Goal: Obtain resource: Download file/media

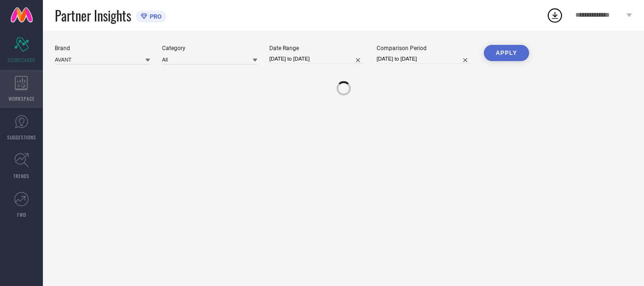
click at [24, 86] on icon at bounding box center [21, 83] width 13 height 14
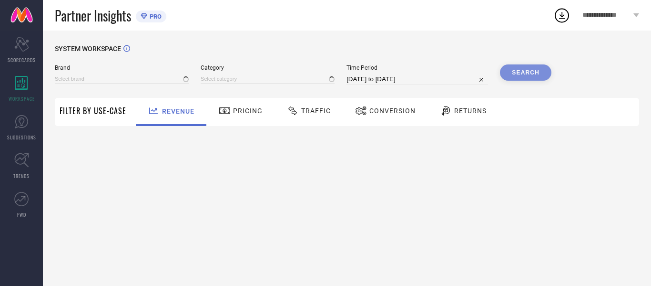
type input "AVANT"
type input "All"
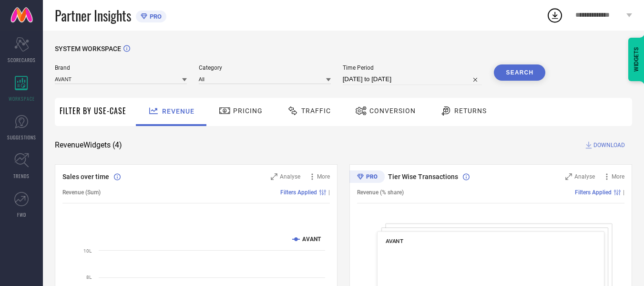
click at [301, 111] on span "Traffic" at bounding box center [316, 111] width 30 height 8
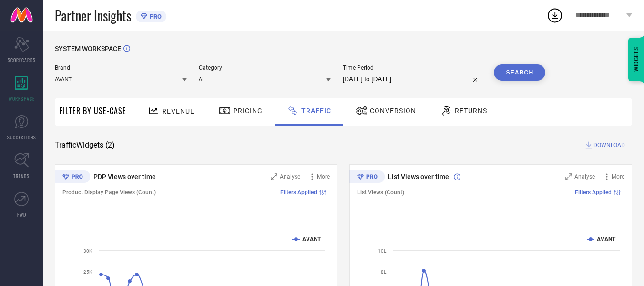
click at [429, 79] on input "[DATE] to [DATE]" at bounding box center [413, 78] width 140 height 11
select select "7"
select select "2025"
select select "8"
select select "2025"
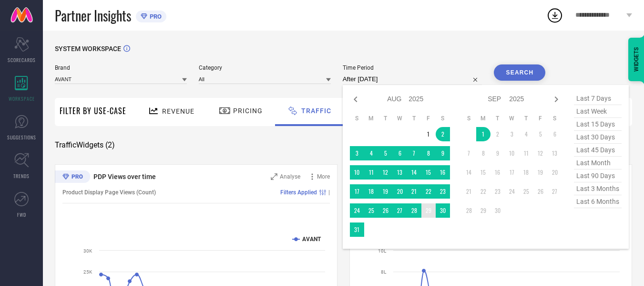
click at [426, 208] on td "29" at bounding box center [429, 210] width 14 height 14
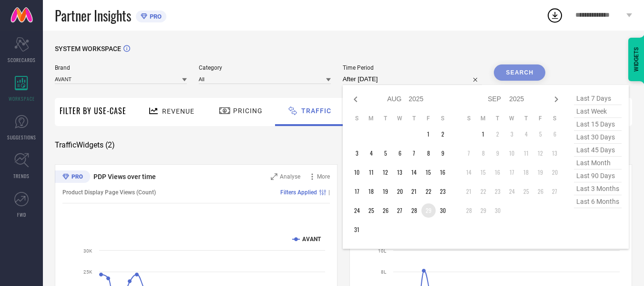
type input "[DATE] to [DATE]"
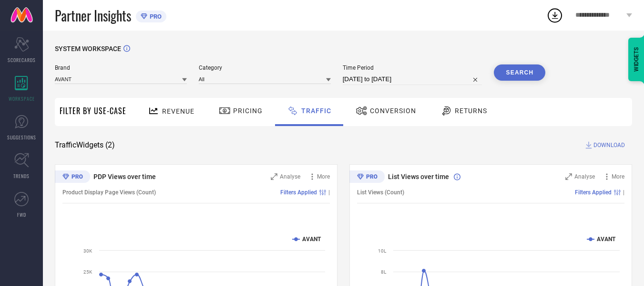
click at [539, 62] on div "SYSTEM WORKSPACE" at bounding box center [343, 55] width 577 height 20
click at [531, 64] on div "SYSTEM WORKSPACE" at bounding box center [343, 55] width 577 height 20
click at [532, 72] on button "Search" at bounding box center [520, 72] width 52 height 16
click at [603, 144] on span "DOWNLOAD" at bounding box center [609, 145] width 31 height 10
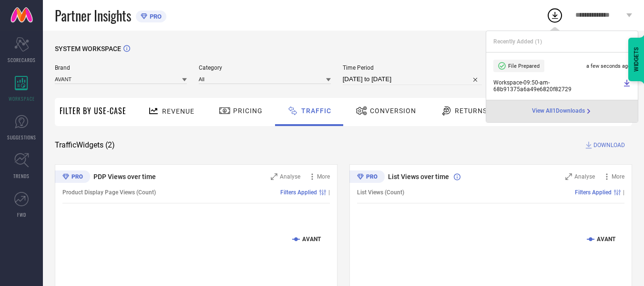
select select "7"
select select "2025"
select select "8"
select select "2025"
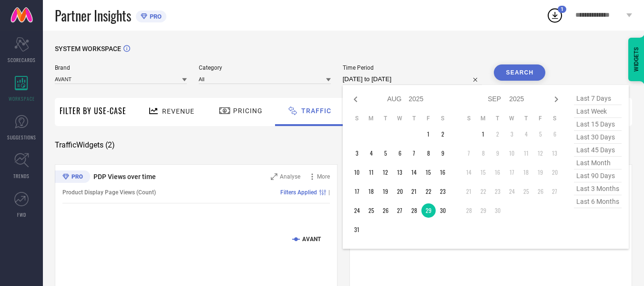
click at [422, 79] on input "[DATE] to [DATE]" at bounding box center [413, 78] width 140 height 11
click at [439, 211] on td "30" at bounding box center [443, 210] width 14 height 14
type input "[DATE] to [DATE]"
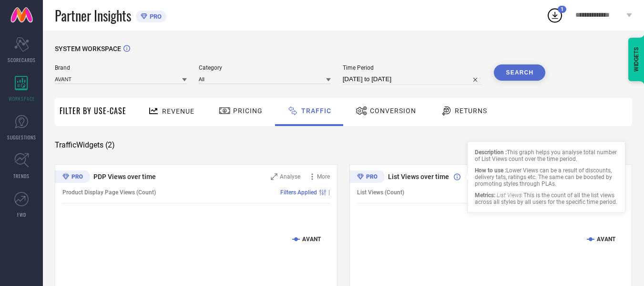
click at [502, 75] on button "Search" at bounding box center [520, 72] width 52 height 16
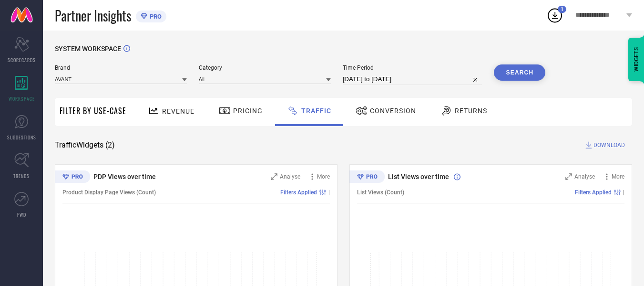
click at [609, 147] on span "DOWNLOAD" at bounding box center [609, 145] width 31 height 10
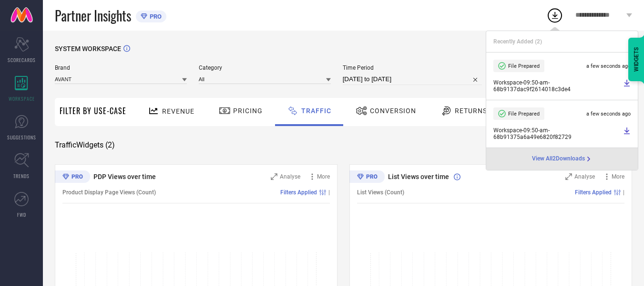
select select "7"
select select "2025"
select select "8"
select select "2025"
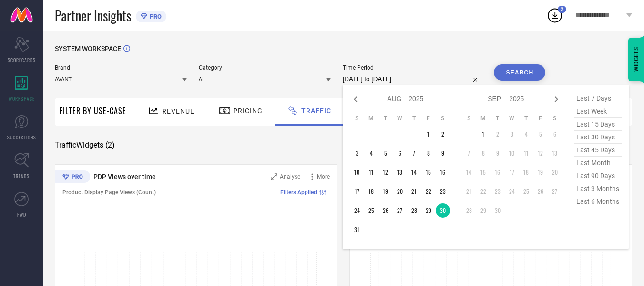
click at [423, 77] on input "[DATE] to [DATE]" at bounding box center [413, 78] width 140 height 11
click at [359, 227] on td "31" at bounding box center [357, 229] width 14 height 14
type input "[DATE] to [DATE]"
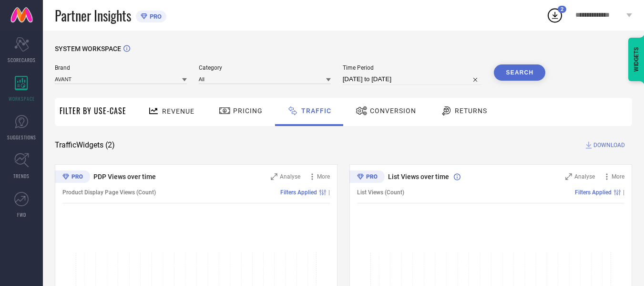
click at [519, 81] on div "Search" at bounding box center [520, 74] width 52 height 21
click at [519, 77] on button "Search" at bounding box center [520, 72] width 52 height 16
click at [614, 144] on span "DOWNLOAD" at bounding box center [609, 145] width 31 height 10
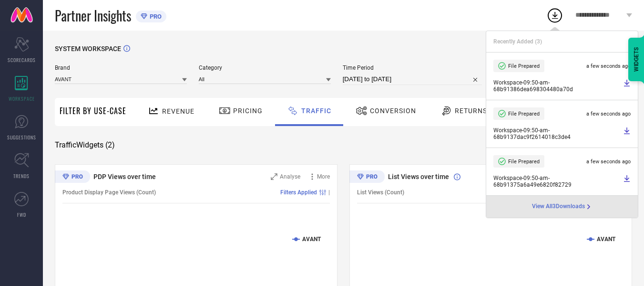
click at [405, 80] on input "[DATE] to [DATE]" at bounding box center [413, 78] width 140 height 11
select select "7"
select select "2025"
select select "8"
select select "2025"
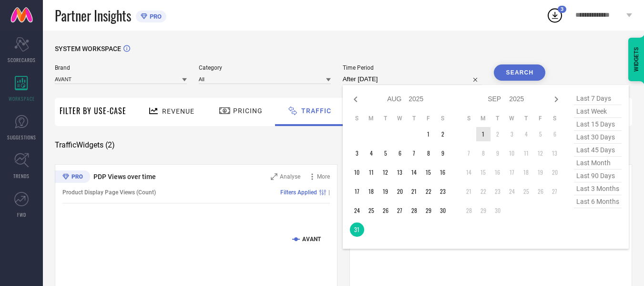
click at [483, 136] on td "1" at bounding box center [483, 134] width 14 height 14
type input "[DATE] to [DATE]"
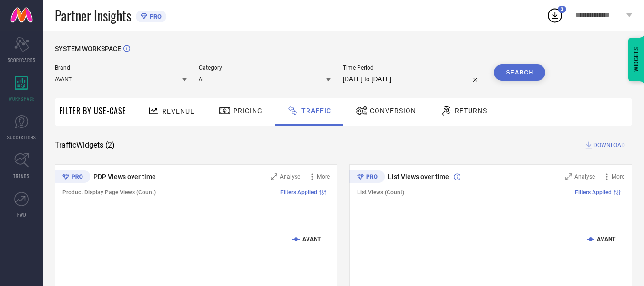
click at [519, 76] on button "Search" at bounding box center [520, 72] width 52 height 16
click at [612, 145] on span "DOWNLOAD" at bounding box center [609, 145] width 31 height 10
click at [143, 75] on input at bounding box center [121, 79] width 132 height 10
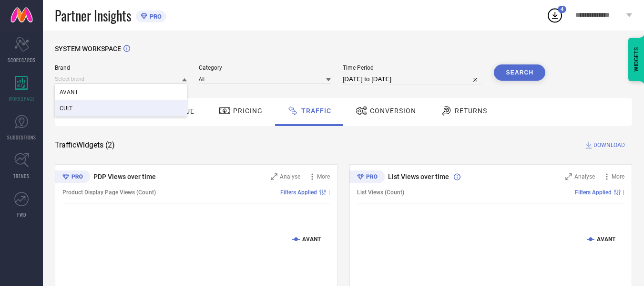
click at [122, 112] on div "CULT" at bounding box center [121, 108] width 132 height 16
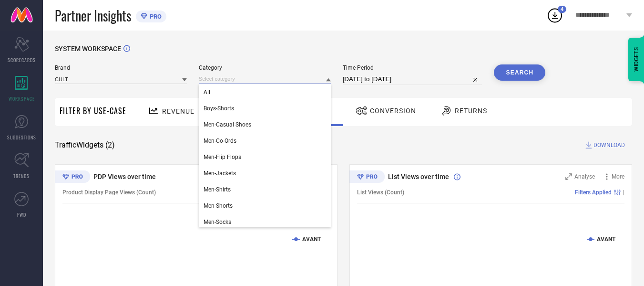
click at [262, 81] on input at bounding box center [265, 79] width 132 height 10
click at [256, 91] on div "All" at bounding box center [265, 92] width 132 height 16
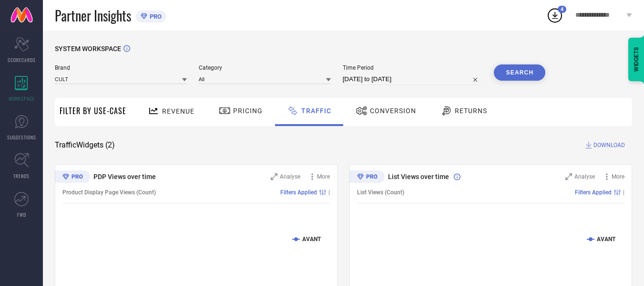
click at [388, 80] on input "[DATE] to [DATE]" at bounding box center [413, 78] width 140 height 11
select select "8"
select select "2025"
select select "9"
select select "2025"
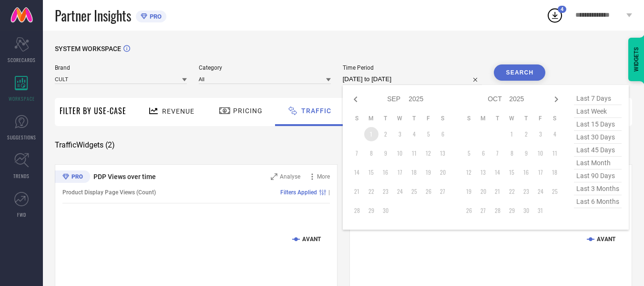
click at [359, 106] on div "Jan Feb Mar Apr May Jun [DATE] Aug Sep Oct Nov [DATE] 2016 2017 2018 2019 2020 …" at bounding box center [400, 99] width 100 height 14
click at [357, 101] on icon at bounding box center [355, 99] width 3 height 6
select select "7"
select select "2025"
select select "8"
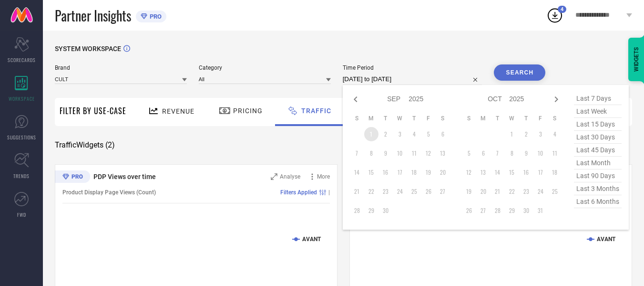
select select "2025"
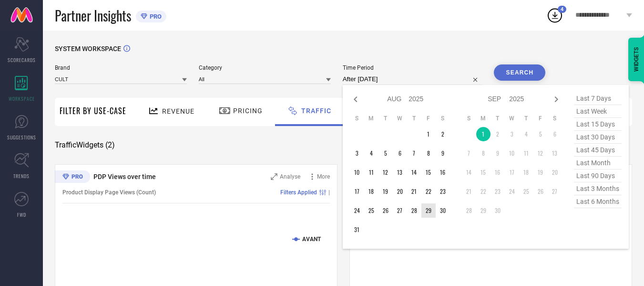
click at [434, 211] on td "29" at bounding box center [429, 210] width 14 height 14
type input "[DATE] to [DATE]"
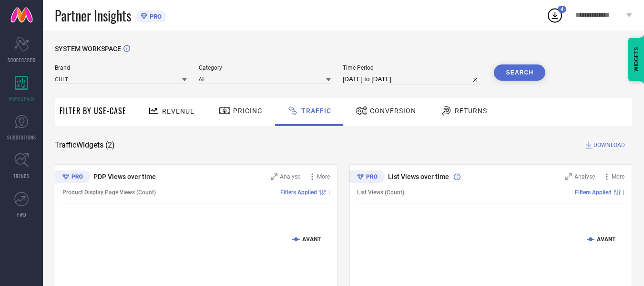
click at [513, 71] on button "Search" at bounding box center [520, 72] width 52 height 16
click at [616, 146] on span "DOWNLOAD" at bounding box center [609, 145] width 31 height 10
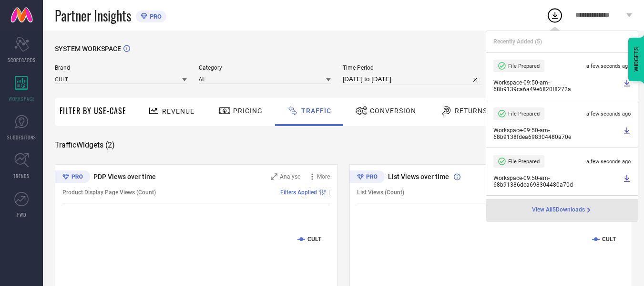
click at [427, 80] on input "[DATE] to [DATE]" at bounding box center [413, 78] width 140 height 11
select select "7"
select select "2025"
select select "8"
select select "2025"
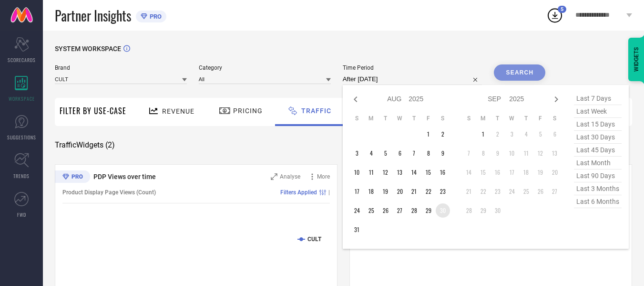
click at [448, 212] on td "30" at bounding box center [443, 210] width 14 height 14
type input "[DATE] to [DATE]"
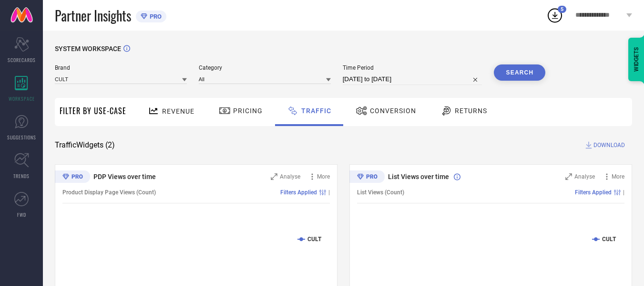
click at [512, 67] on button "Search" at bounding box center [520, 72] width 52 height 16
click at [621, 144] on span "DOWNLOAD" at bounding box center [609, 145] width 31 height 10
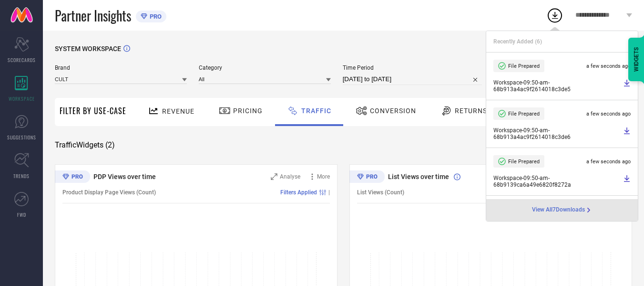
select select "7"
select select "2025"
select select "8"
select select "2025"
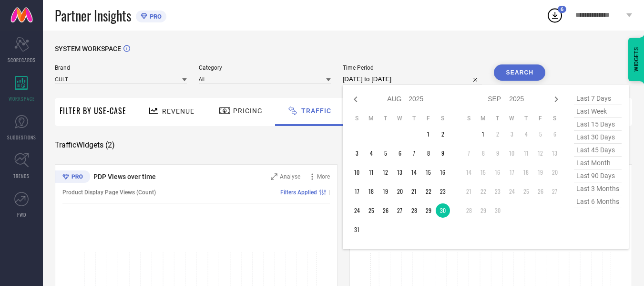
click at [424, 82] on input "[DATE] to [DATE]" at bounding box center [413, 78] width 140 height 11
click at [362, 231] on td "31" at bounding box center [357, 229] width 14 height 14
type input "[DATE] to [DATE]"
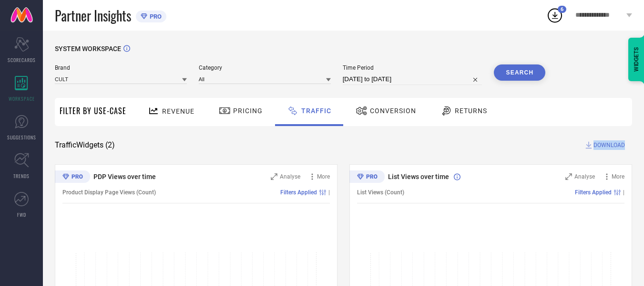
click at [527, 72] on button "Search" at bounding box center [520, 72] width 52 height 16
click at [611, 144] on span "DOWNLOAD" at bounding box center [609, 145] width 31 height 10
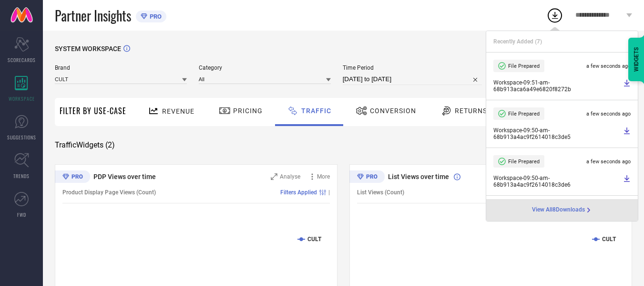
click at [401, 80] on input "[DATE] to [DATE]" at bounding box center [413, 78] width 140 height 11
select select "7"
select select "2025"
select select "8"
select select "2025"
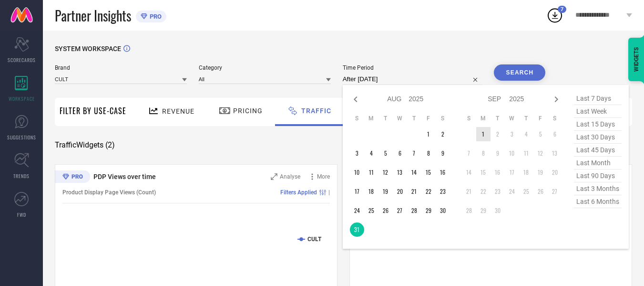
click at [484, 135] on td "1" at bounding box center [483, 134] width 14 height 14
type input "[DATE] to [DATE]"
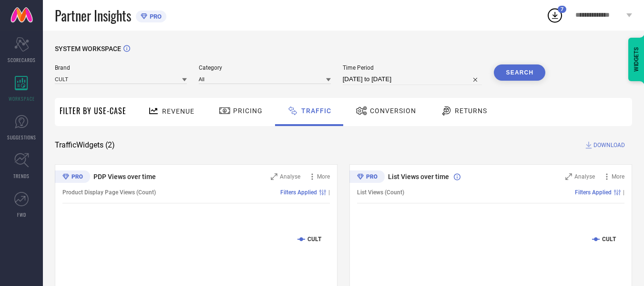
click at [514, 70] on button "Search" at bounding box center [520, 72] width 52 height 16
click at [616, 143] on span "DOWNLOAD" at bounding box center [609, 145] width 31 height 10
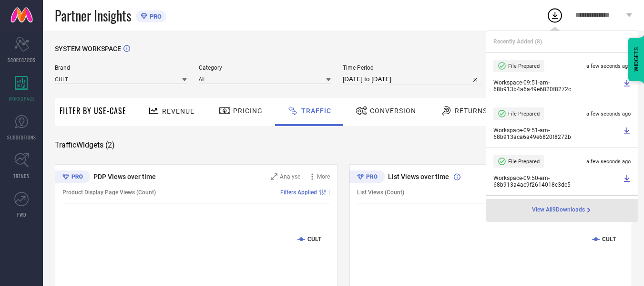
select select "8"
select select "2025"
select select "9"
select select "2025"
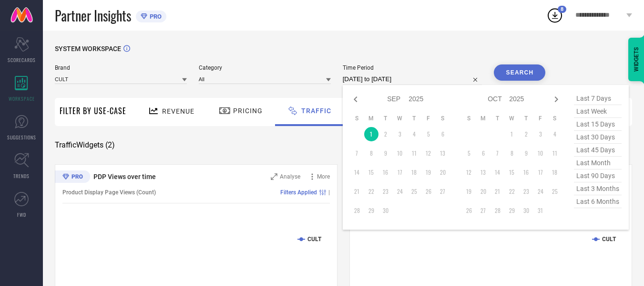
click at [400, 75] on input "[DATE] to [DATE]" at bounding box center [413, 78] width 140 height 11
click at [356, 96] on icon at bounding box center [355, 98] width 11 height 11
select select "7"
select select "2025"
select select "8"
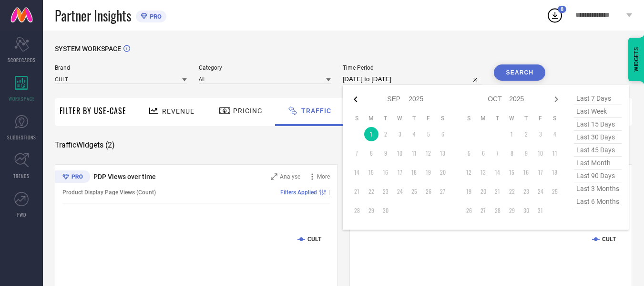
select select "2025"
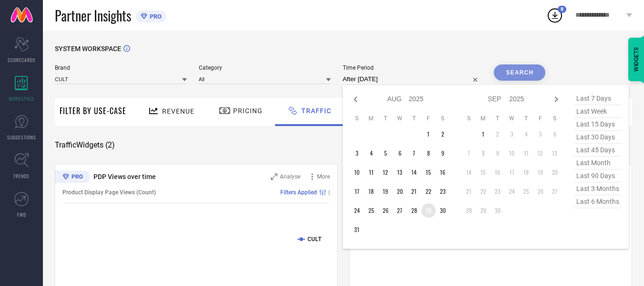
click at [429, 210] on td "29" at bounding box center [429, 210] width 14 height 14
type input "[DATE] to [DATE]"
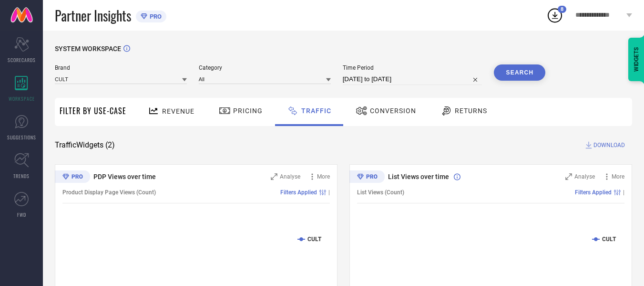
select select "7"
select select "2025"
select select "8"
select select "2025"
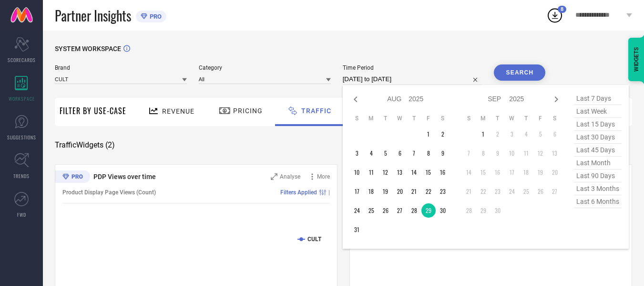
click at [442, 83] on input "[DATE] to [DATE]" at bounding box center [413, 78] width 140 height 11
click at [444, 213] on td "30" at bounding box center [443, 210] width 14 height 14
type input "[DATE] to [DATE]"
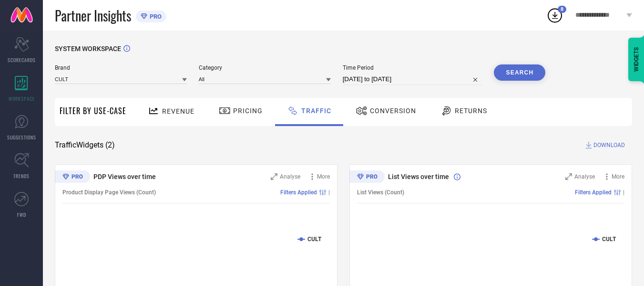
click at [516, 80] on button "Search" at bounding box center [520, 72] width 52 height 16
click at [126, 76] on input at bounding box center [121, 79] width 132 height 10
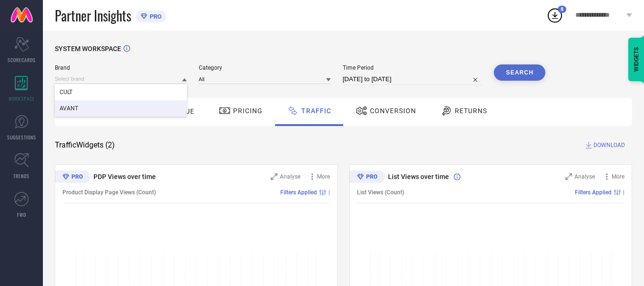
click at [108, 104] on div "AVANT" at bounding box center [121, 108] width 132 height 16
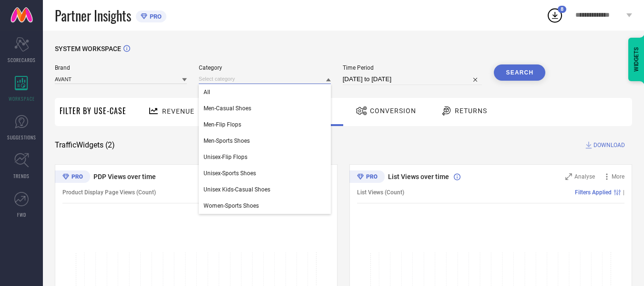
click at [236, 82] on input at bounding box center [265, 79] width 132 height 10
click at [232, 93] on div "All" at bounding box center [265, 92] width 132 height 16
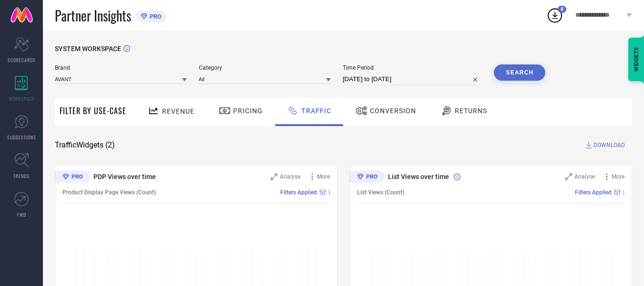
click at [523, 72] on button "Search" at bounding box center [520, 72] width 52 height 16
